Goal: Find specific fact: Find specific fact

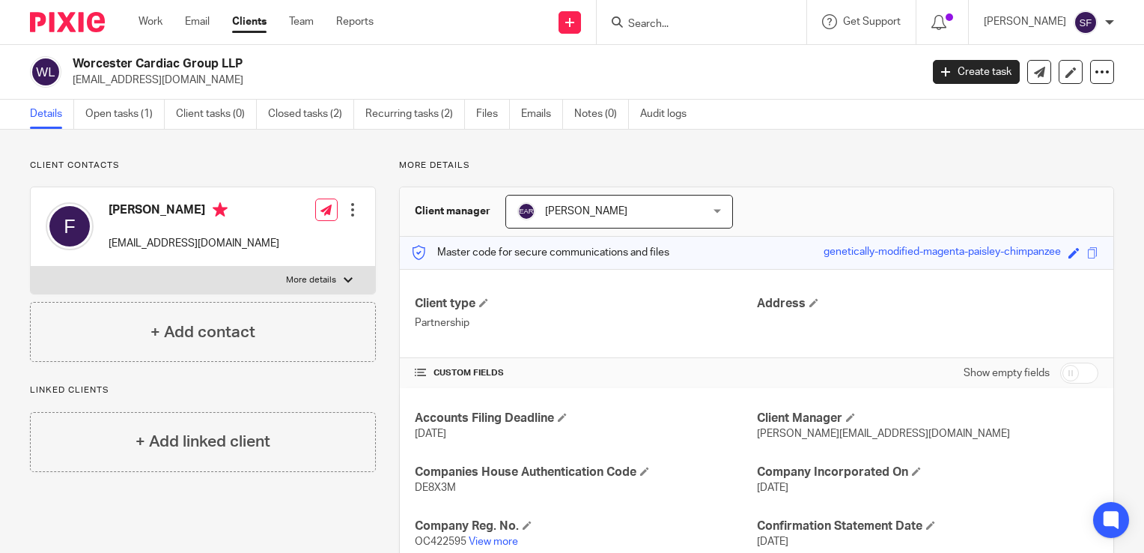
click at [736, 32] on div at bounding box center [702, 22] width 210 height 44
click at [633, 25] on input "Search" at bounding box center [694, 24] width 135 height 13
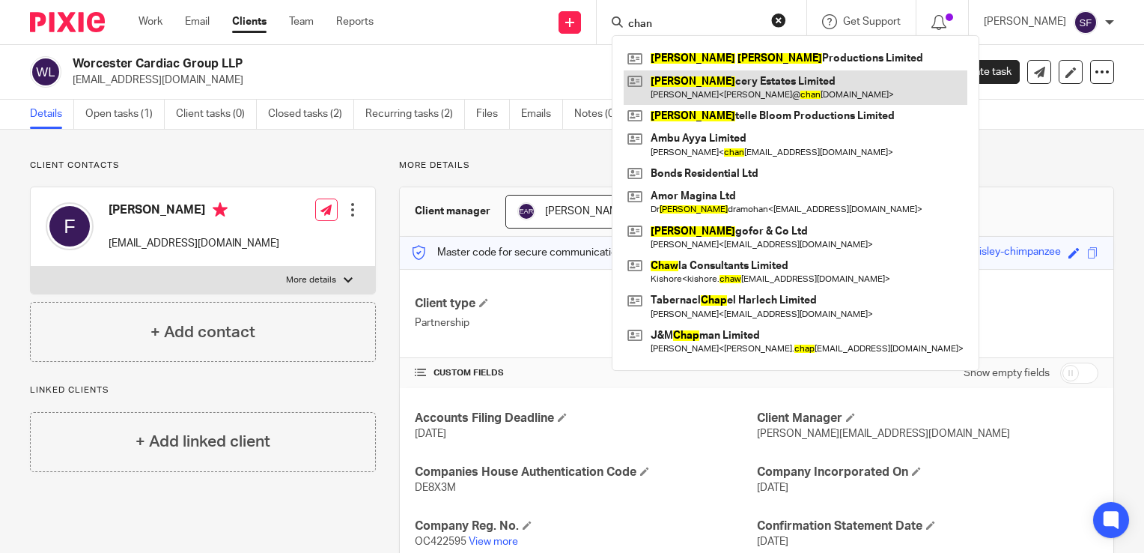
type input "chan"
click at [687, 76] on link at bounding box center [796, 87] width 344 height 34
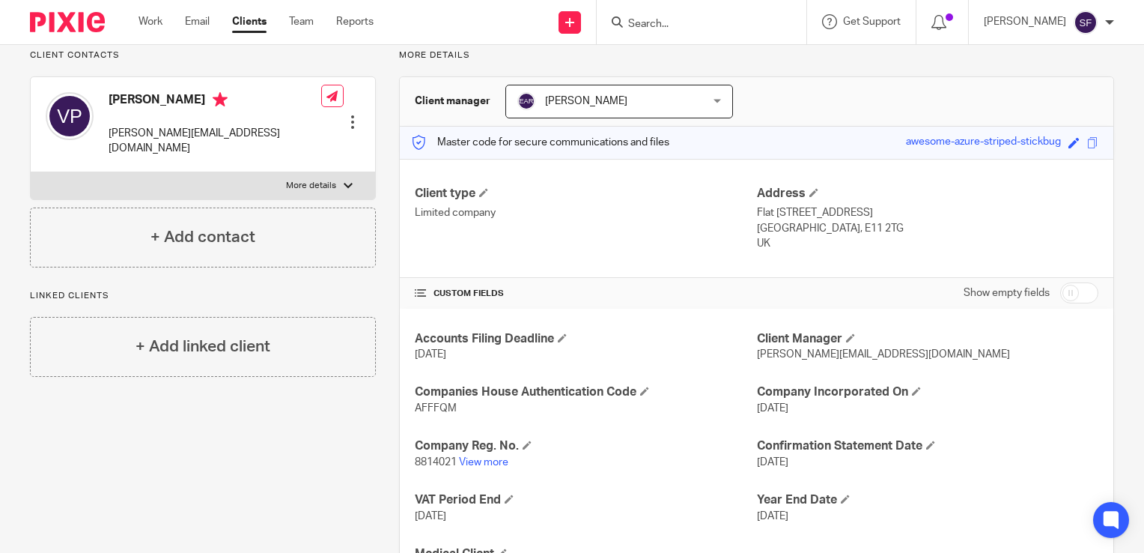
scroll to position [115, 0]
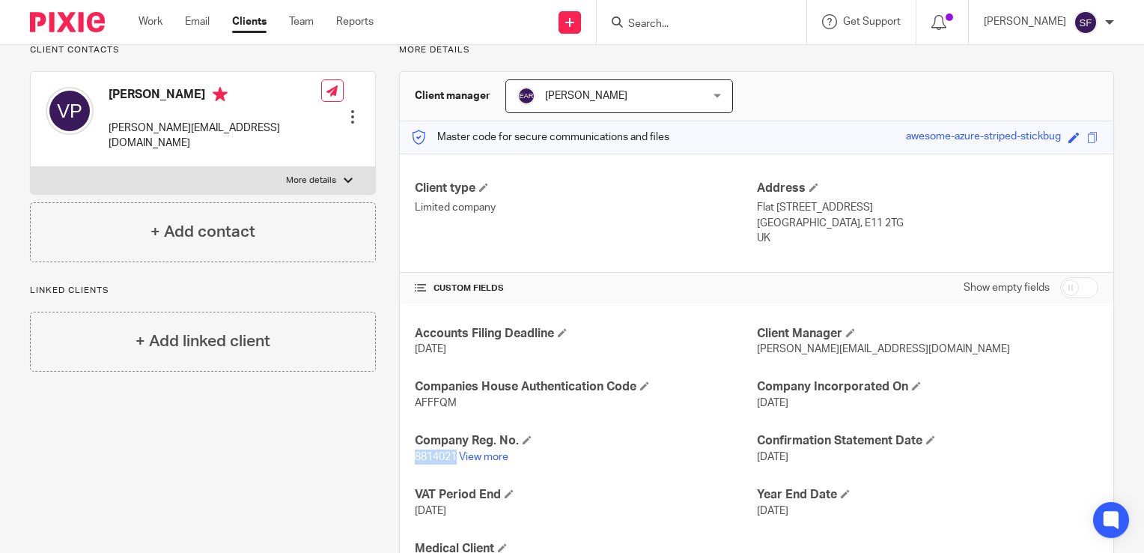
drag, startPoint x: 452, startPoint y: 453, endPoint x: 413, endPoint y: 457, distance: 39.9
click at [415, 457] on span "8814021" at bounding box center [436, 457] width 42 height 10
copy span "8814021"
drag, startPoint x: 457, startPoint y: 396, endPoint x: 413, endPoint y: 398, distance: 43.5
click at [415, 398] on p "AFFFQM" at bounding box center [585, 402] width 341 height 15
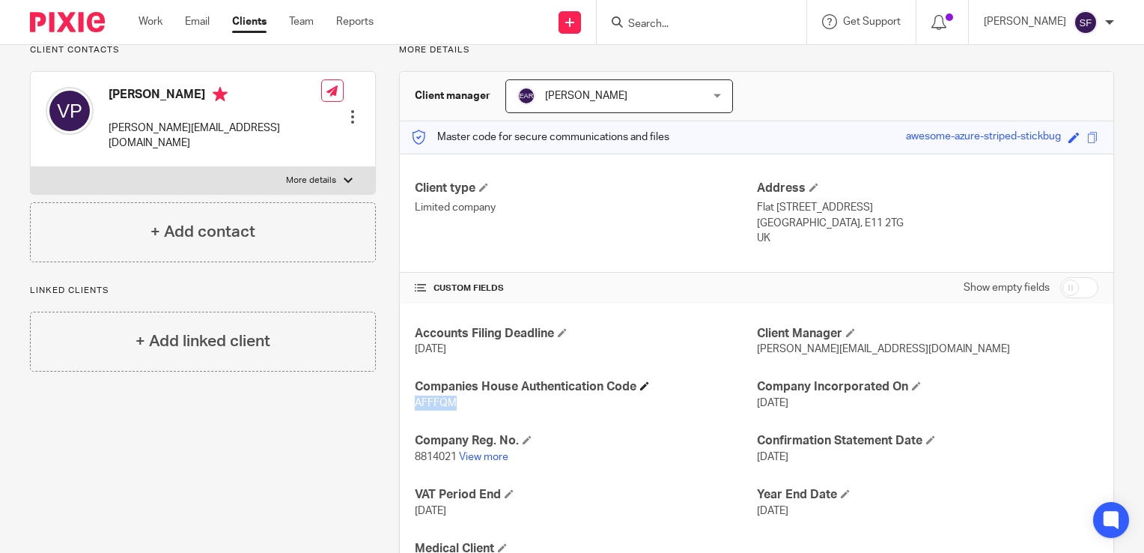
copy span "AFFFQM"
